Goal: Task Accomplishment & Management: Use online tool/utility

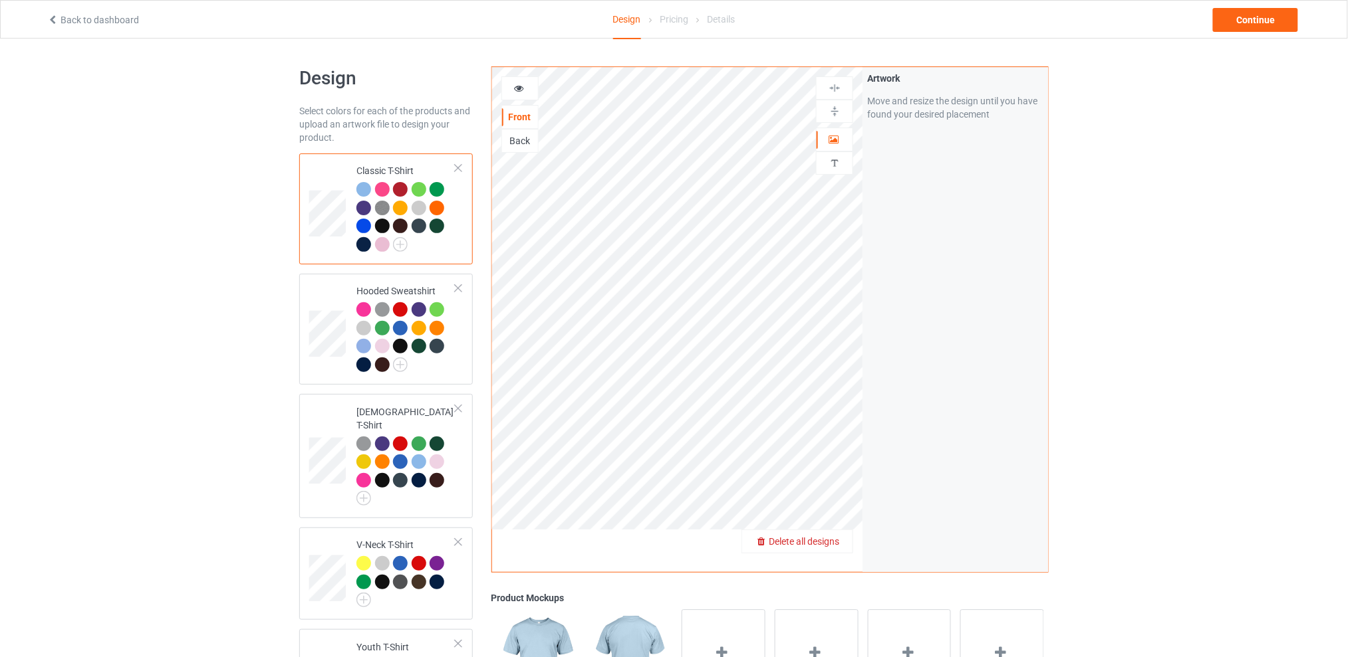
click at [836, 538] on span "Delete all designs" at bounding box center [803, 541] width 70 height 11
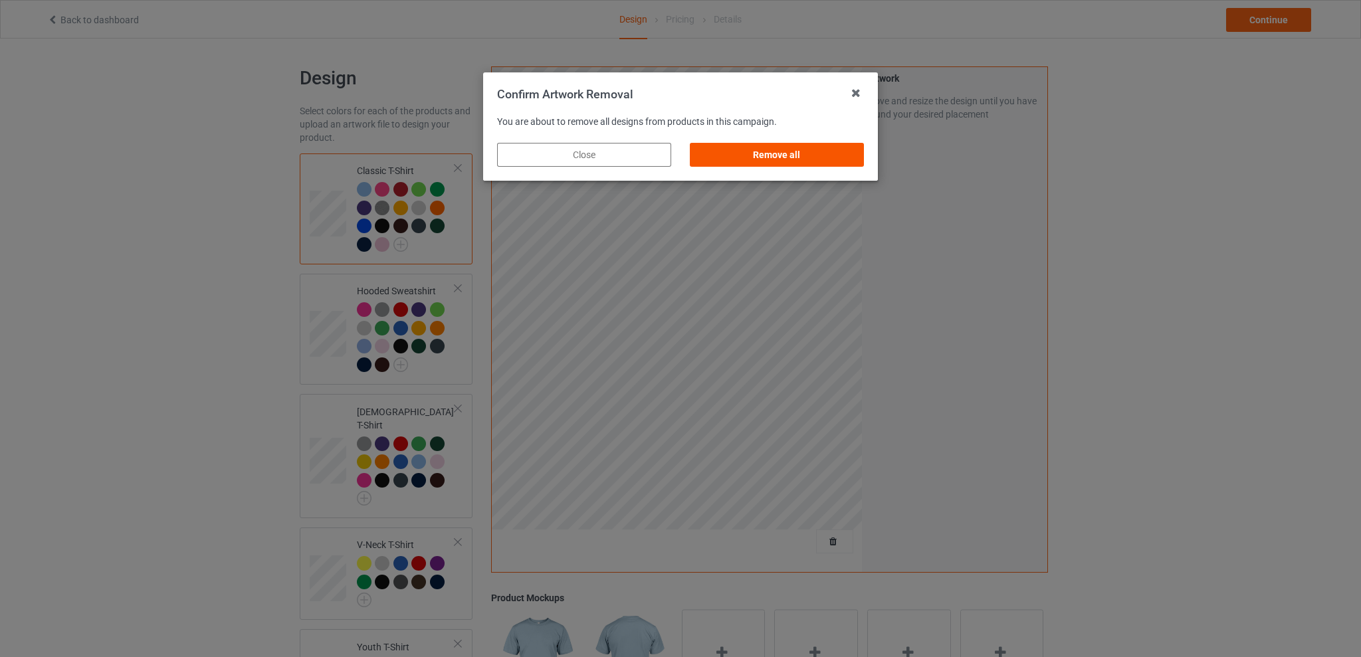
click at [781, 156] on div "Remove all" at bounding box center [777, 155] width 174 height 24
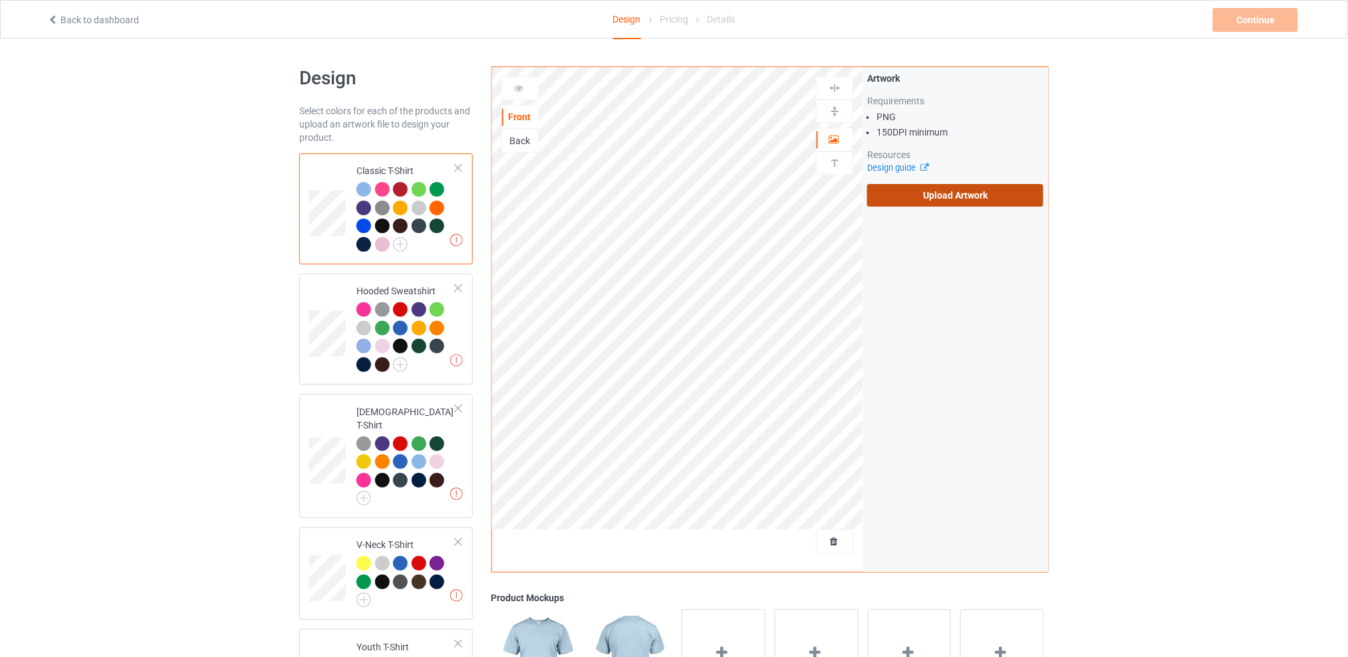
click at [904, 187] on label "Upload Artwork" at bounding box center [955, 195] width 176 height 23
click at [0, 0] on input "Upload Artwork" at bounding box center [0, 0] width 0 height 0
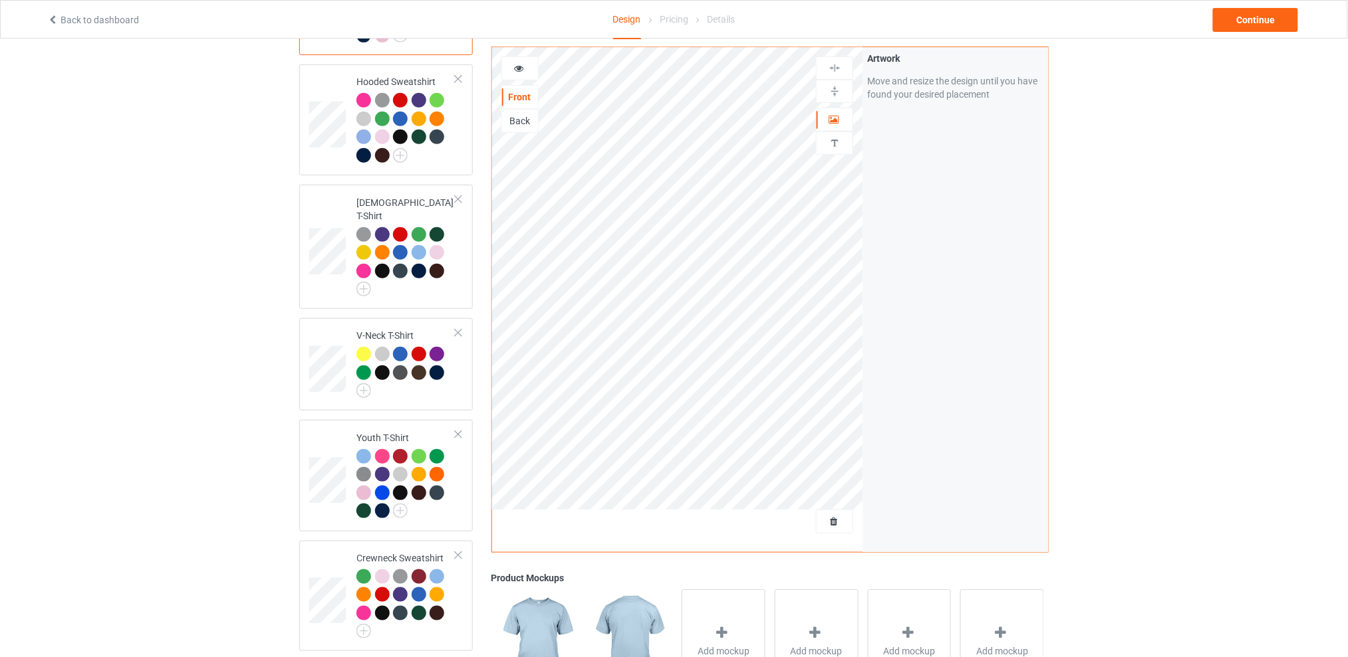
scroll to position [33, 0]
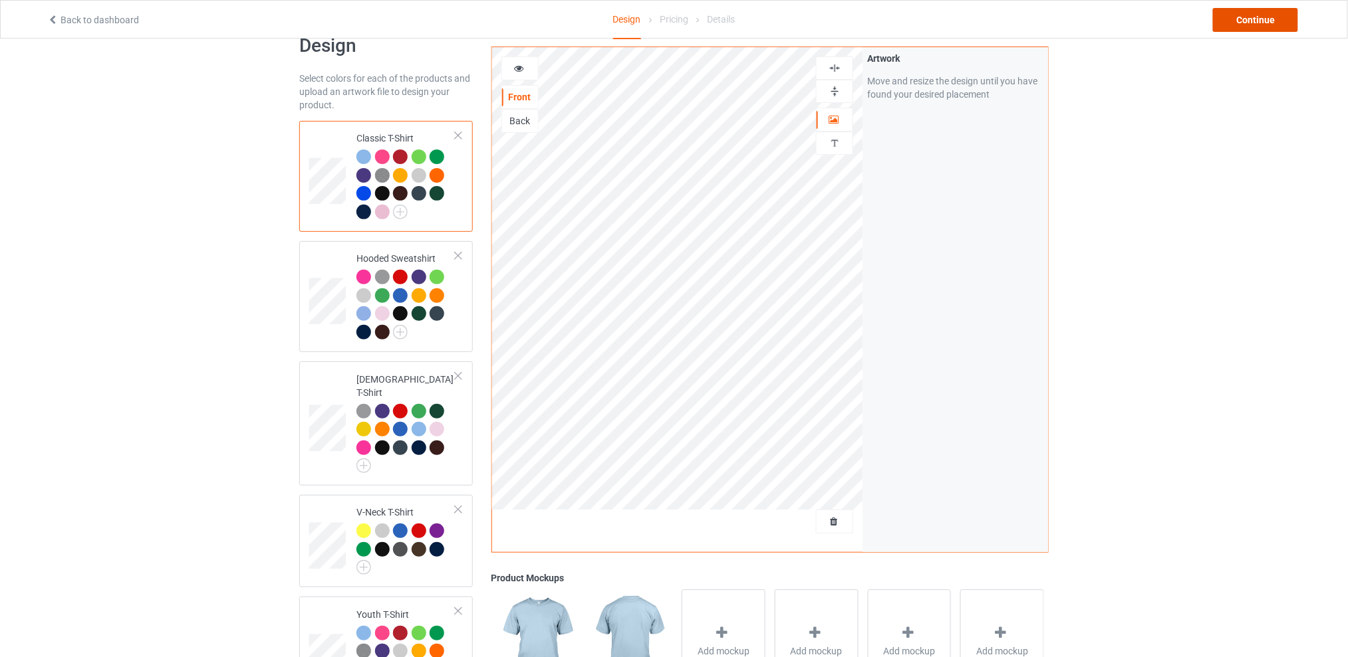
click at [1250, 16] on div "Continue" at bounding box center [1255, 20] width 85 height 24
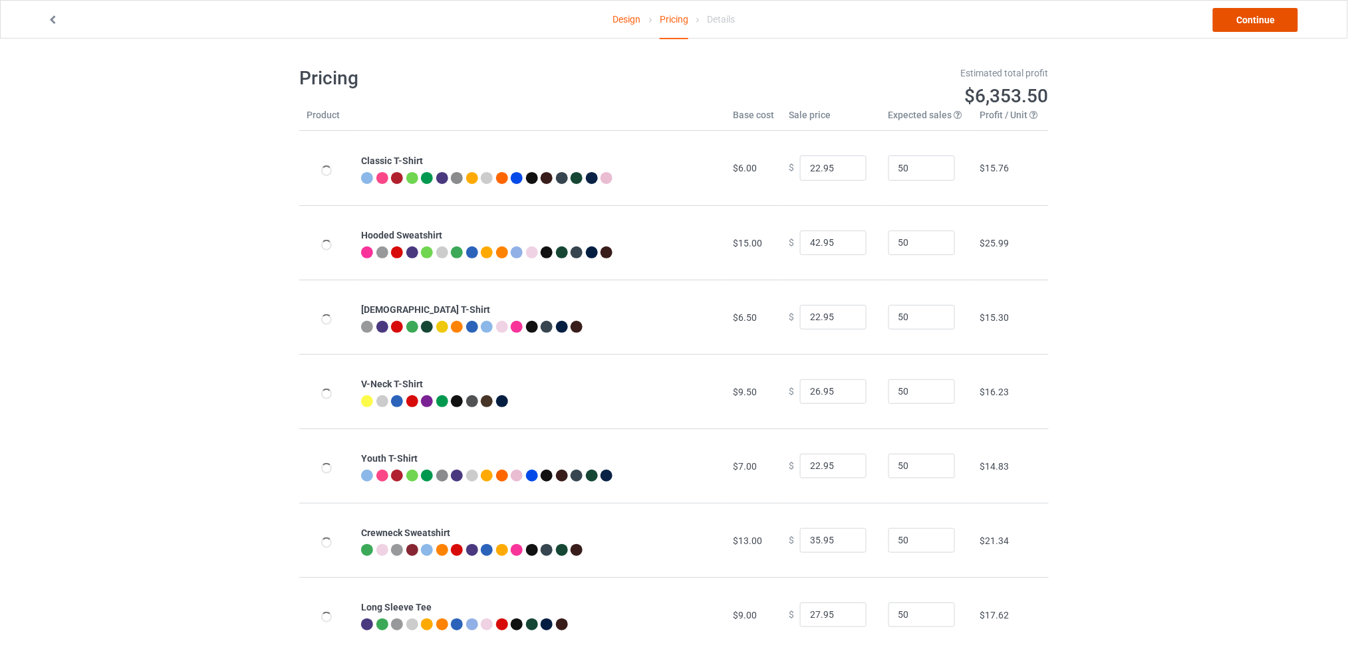
click at [1242, 18] on link "Continue" at bounding box center [1255, 20] width 85 height 24
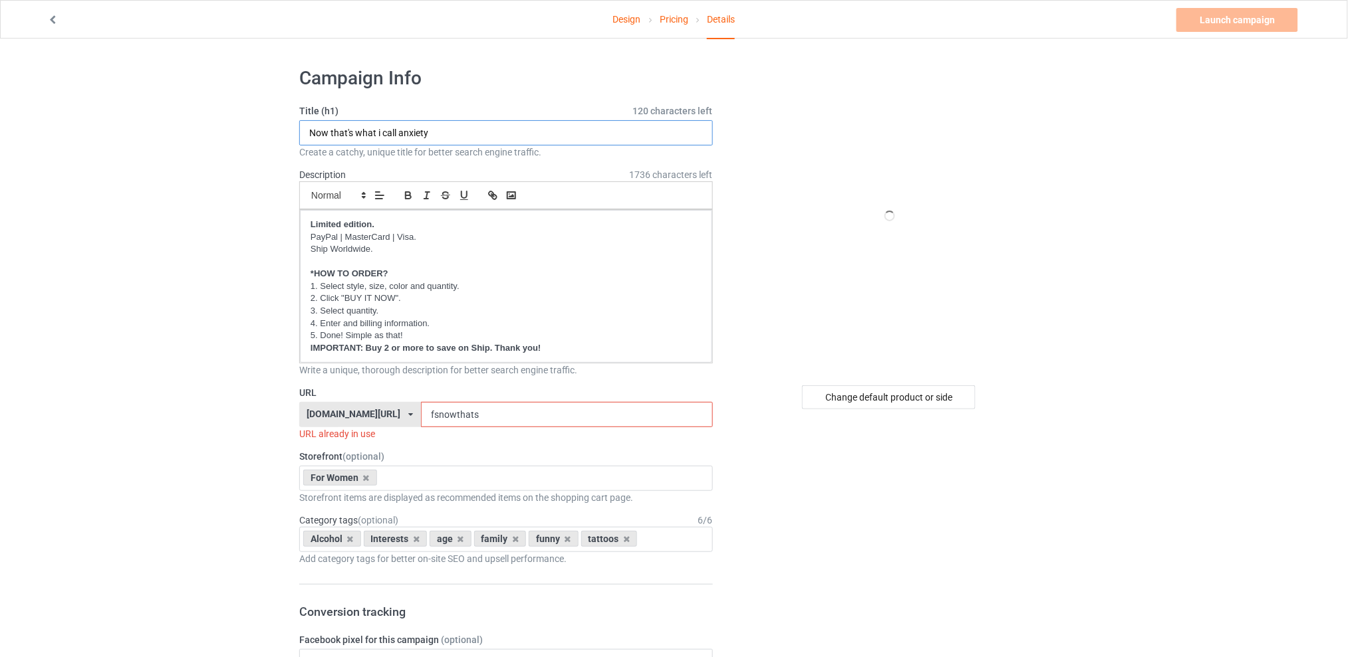
drag, startPoint x: 463, startPoint y: 132, endPoint x: 214, endPoint y: 140, distance: 248.8
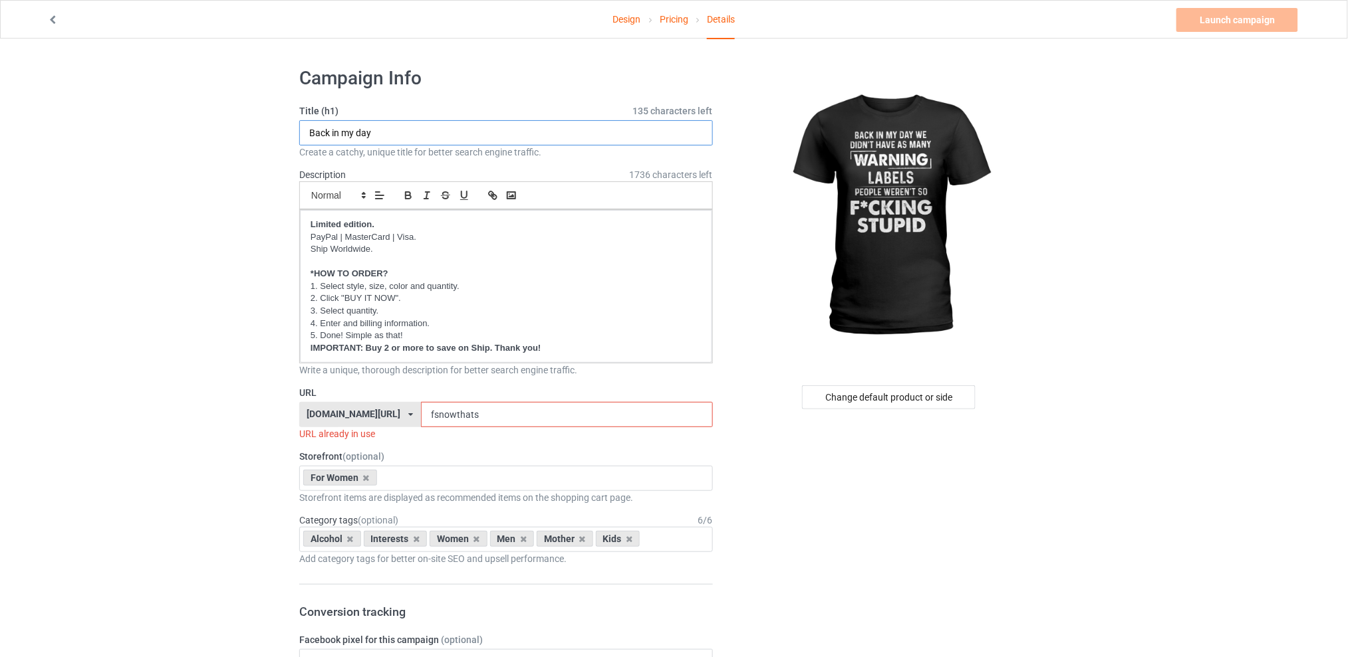
type input "Back in my day"
drag, startPoint x: 495, startPoint y: 416, endPoint x: 359, endPoint y: 417, distance: 136.3
click at [359, 417] on div "[DOMAIN_NAME][URL] [DOMAIN_NAME][URL] [DOMAIN_NAME][URL] [DOMAIN_NAME][URL] 5d7…" at bounding box center [505, 414] width 413 height 25
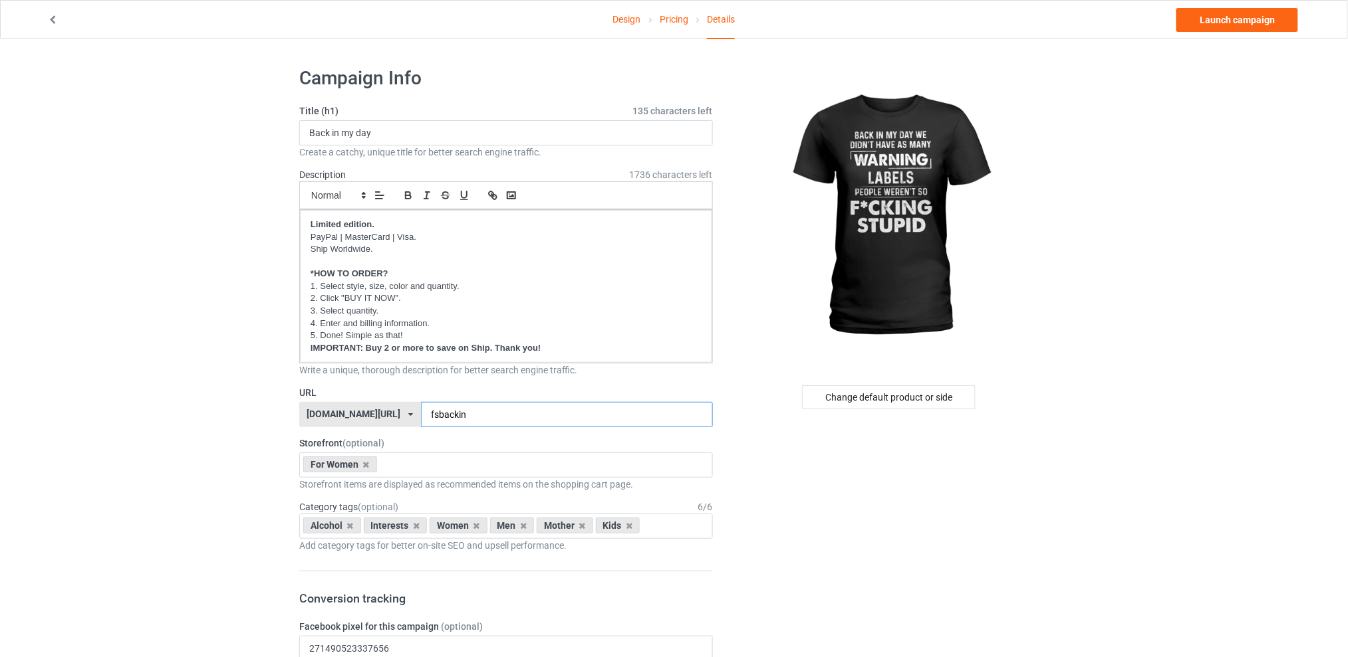
type input "fsbackin"
click at [517, 413] on input "fsbackin" at bounding box center [566, 414] width 291 height 25
click at [348, 528] on icon at bounding box center [350, 526] width 7 height 9
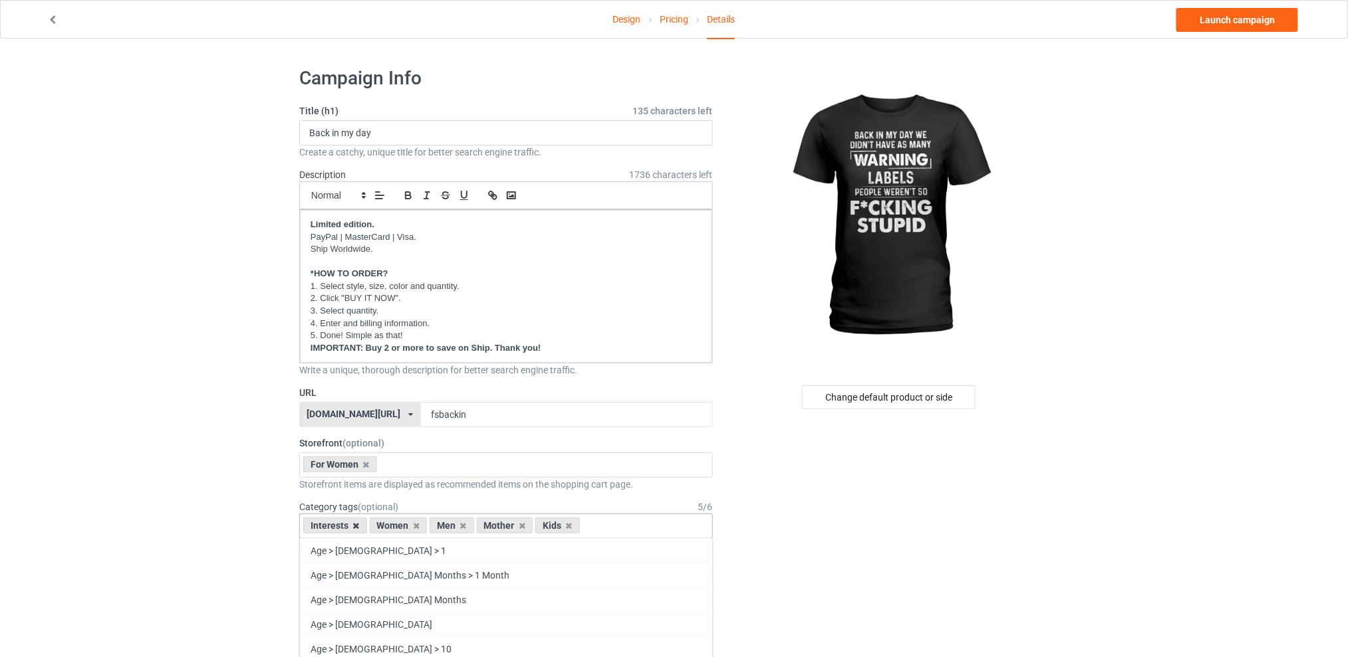
click at [355, 527] on icon at bounding box center [356, 526] width 7 height 9
click at [396, 525] on icon at bounding box center [397, 526] width 7 height 9
click at [407, 526] on icon at bounding box center [409, 526] width 7 height 9
click at [396, 525] on icon at bounding box center [397, 526] width 7 height 9
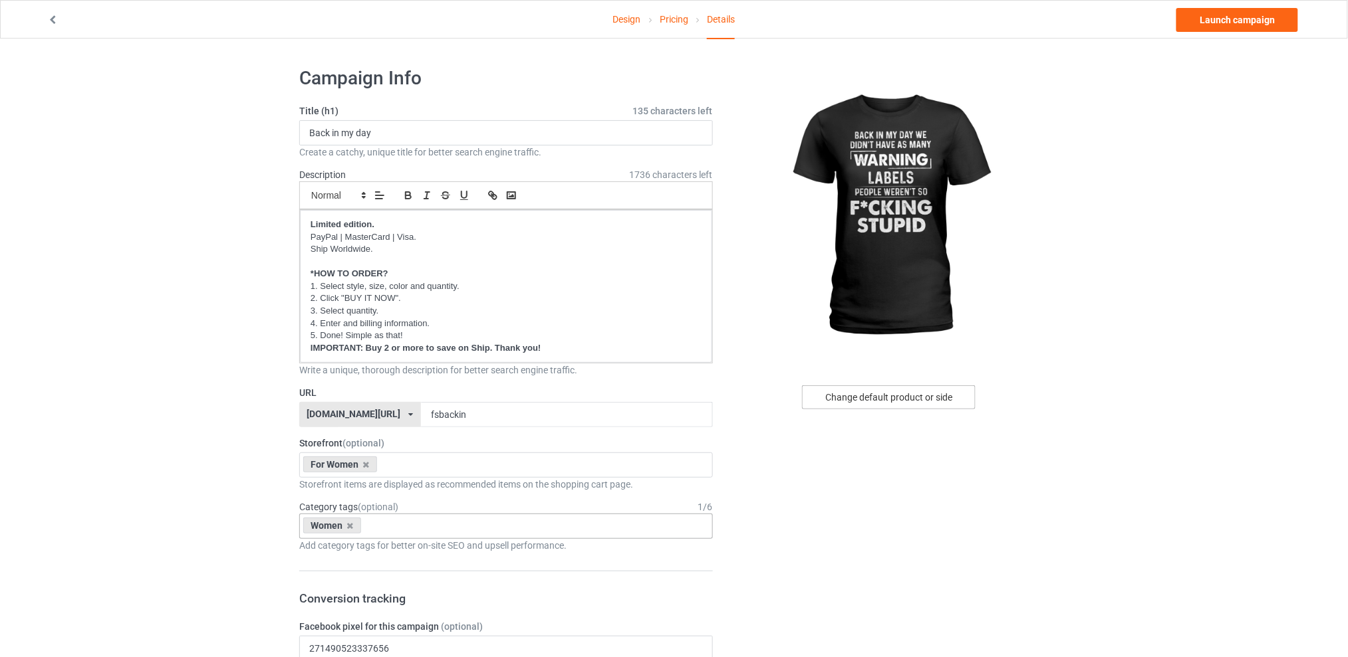
click at [895, 396] on div "Change default product or side" at bounding box center [889, 398] width 174 height 24
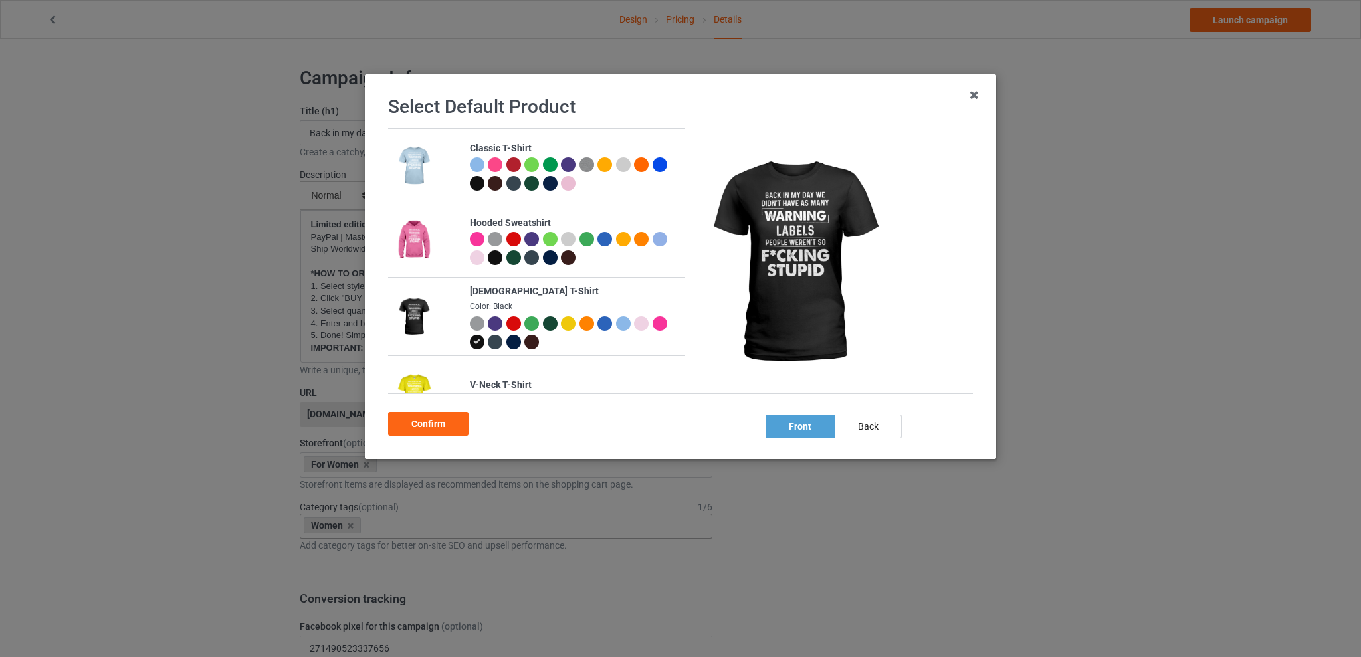
click at [653, 172] on div at bounding box center [660, 165] width 15 height 15
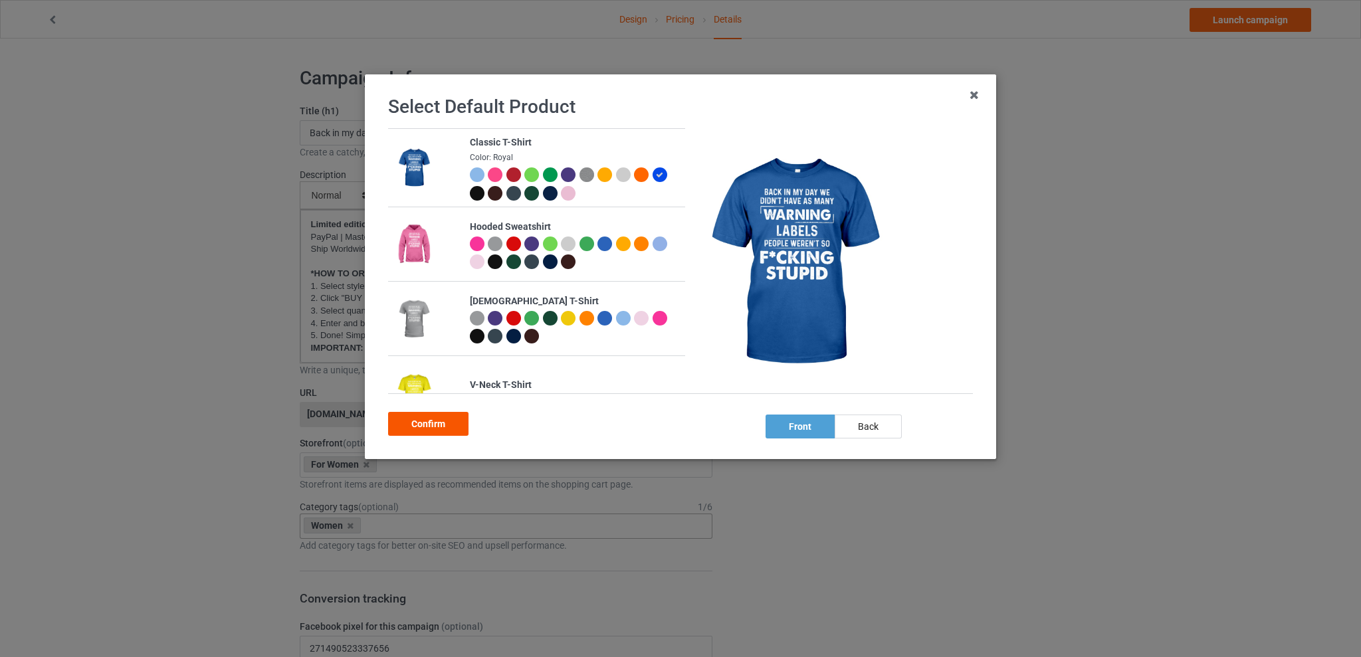
click at [445, 423] on div "Confirm" at bounding box center [428, 424] width 80 height 24
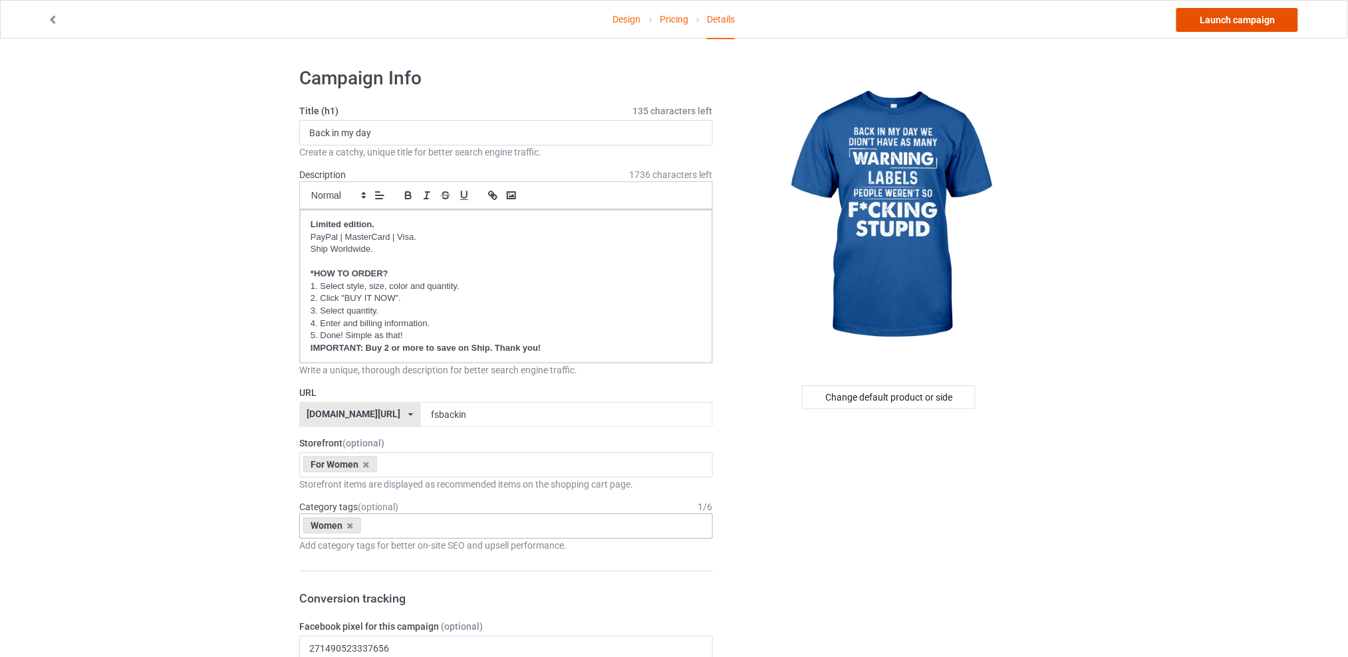
click at [1235, 20] on link "Launch campaign" at bounding box center [1237, 20] width 122 height 24
